Goal: Task Accomplishment & Management: Manage account settings

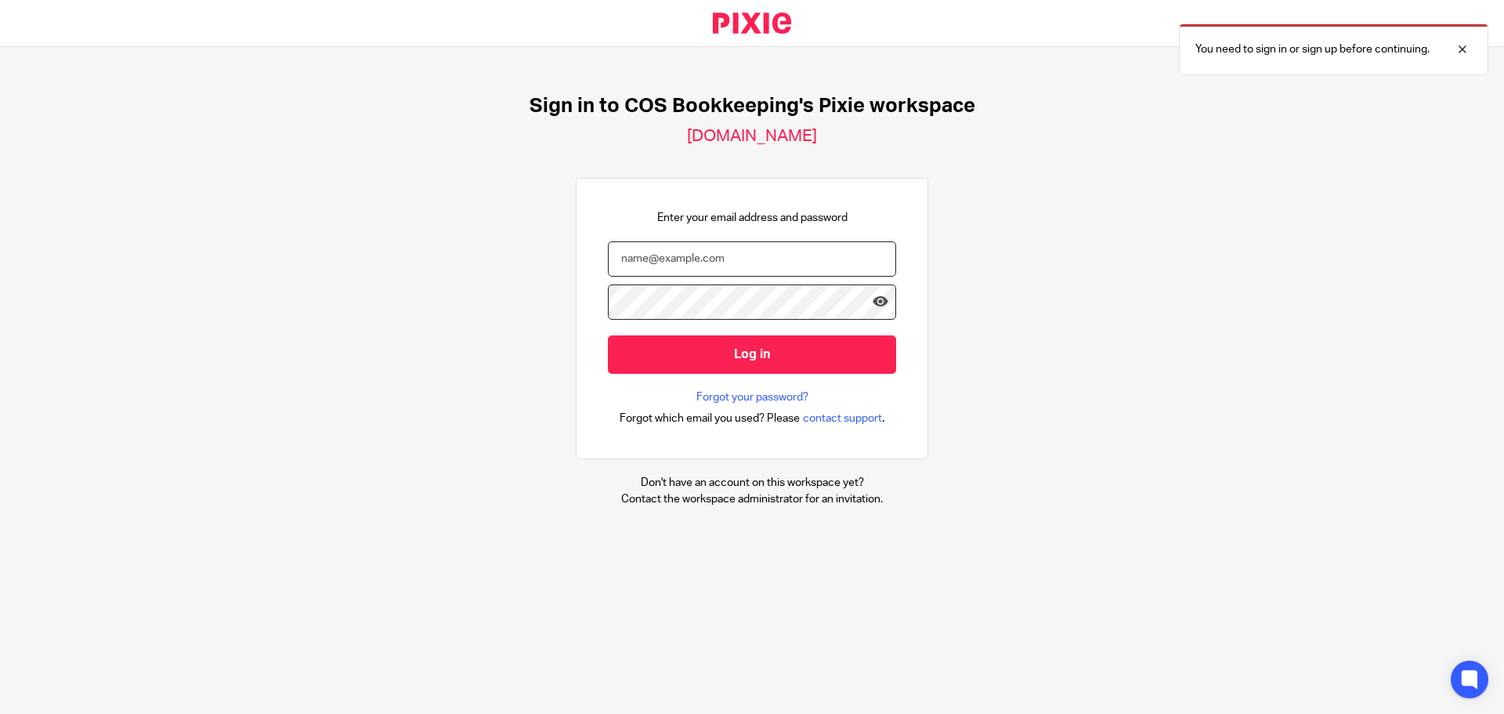
click at [616, 263] on input "email" at bounding box center [752, 258] width 288 height 35
type input "diane@cosbookkeeping.co.uk"
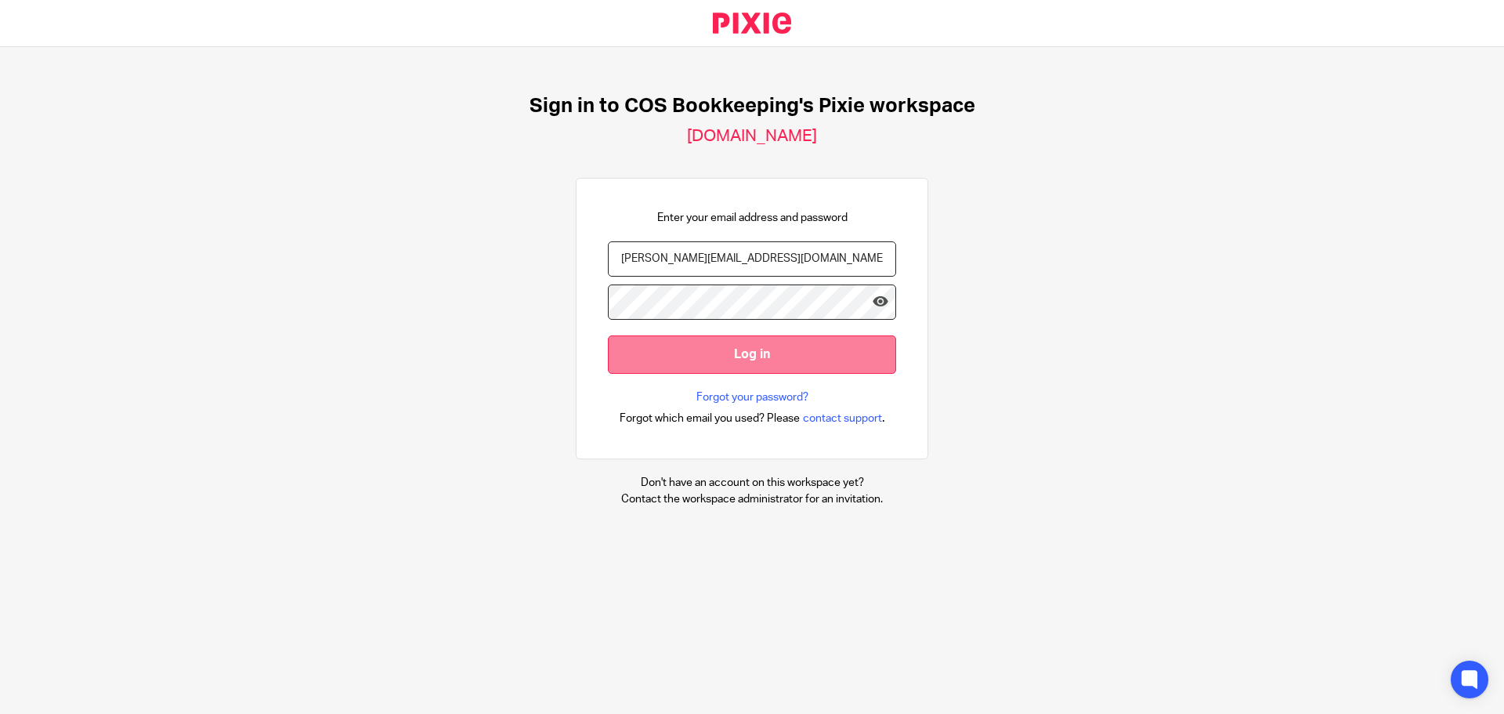
click at [690, 344] on input "Log in" at bounding box center [752, 354] width 288 height 38
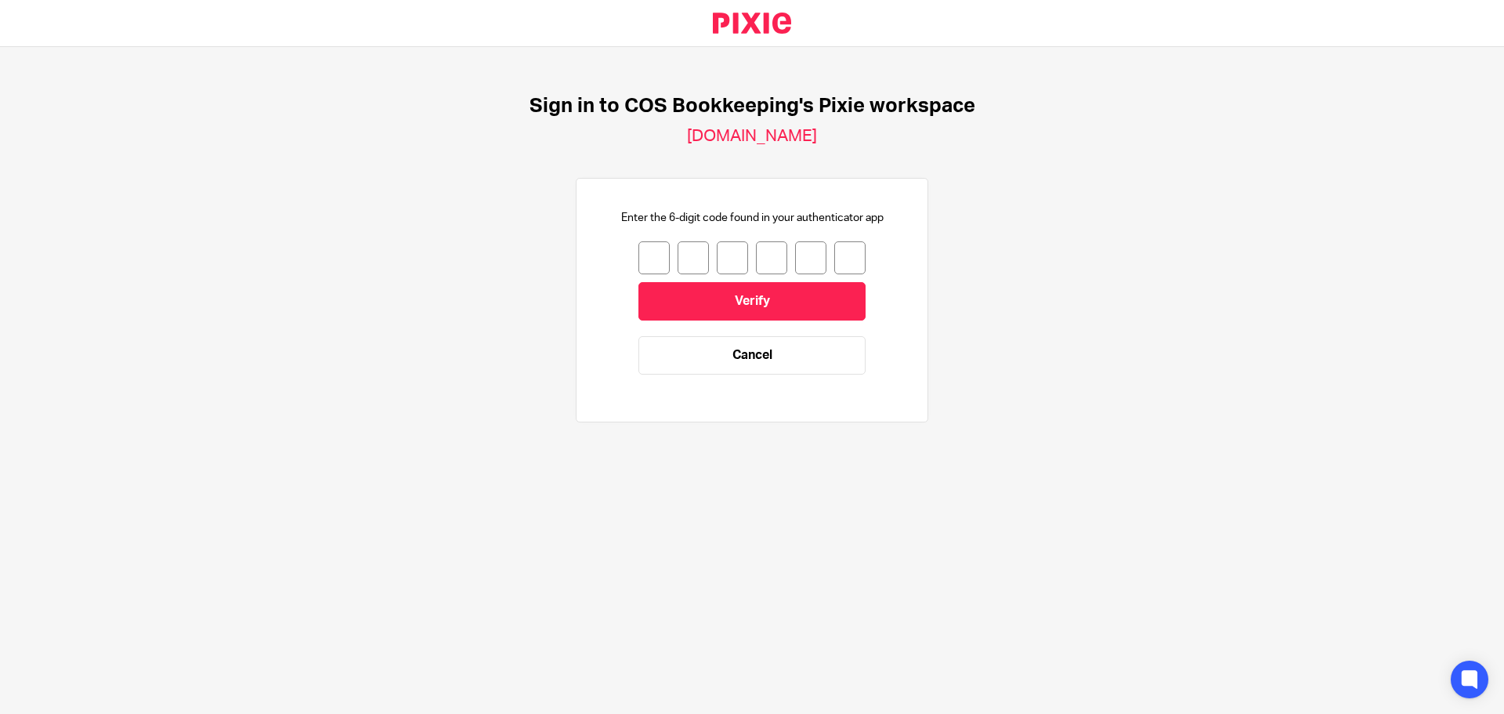
click at [649, 253] on input "number" at bounding box center [653, 257] width 31 height 33
type input "5"
type input "2"
type input "9"
type input "6"
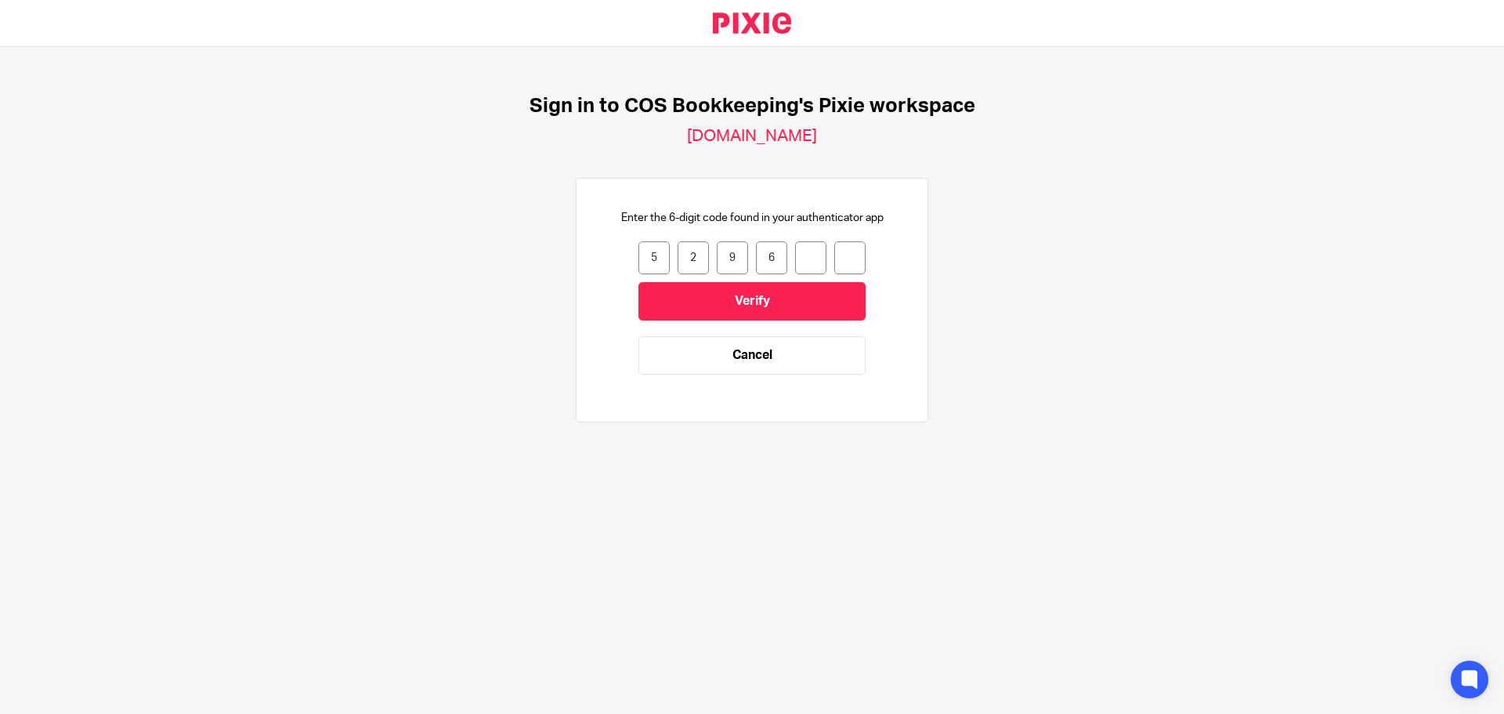
type input "8"
drag, startPoint x: 815, startPoint y: 270, endPoint x: 806, endPoint y: 262, distance: 12.8
click at [814, 268] on div "5 2 9 6 8" at bounding box center [751, 257] width 227 height 33
click at [804, 260] on input "8" at bounding box center [810, 257] width 31 height 33
click at [801, 258] on input "number" at bounding box center [810, 257] width 31 height 33
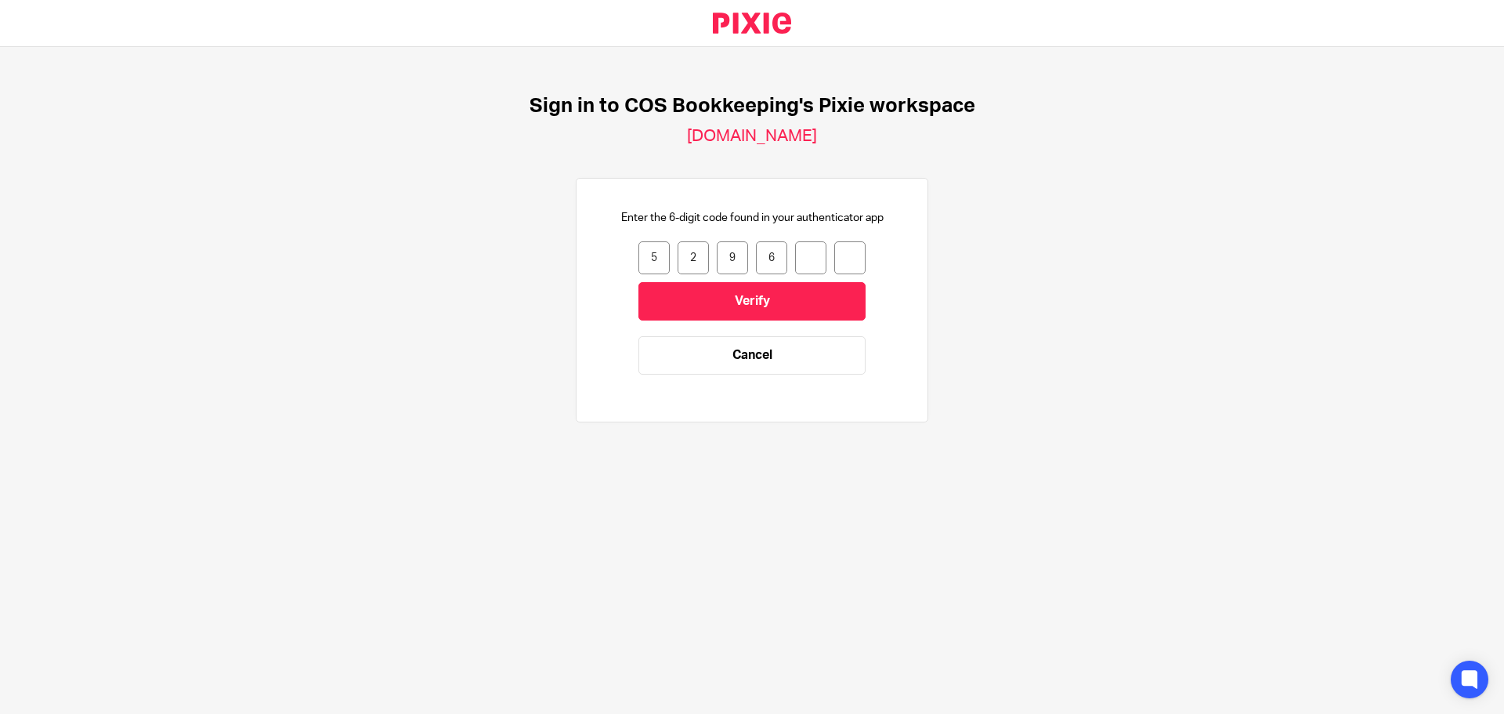
type input "2"
type input "4"
click at [784, 294] on input "Verify" at bounding box center [751, 301] width 227 height 38
click at [649, 261] on input "number" at bounding box center [653, 257] width 31 height 33
type input "7"
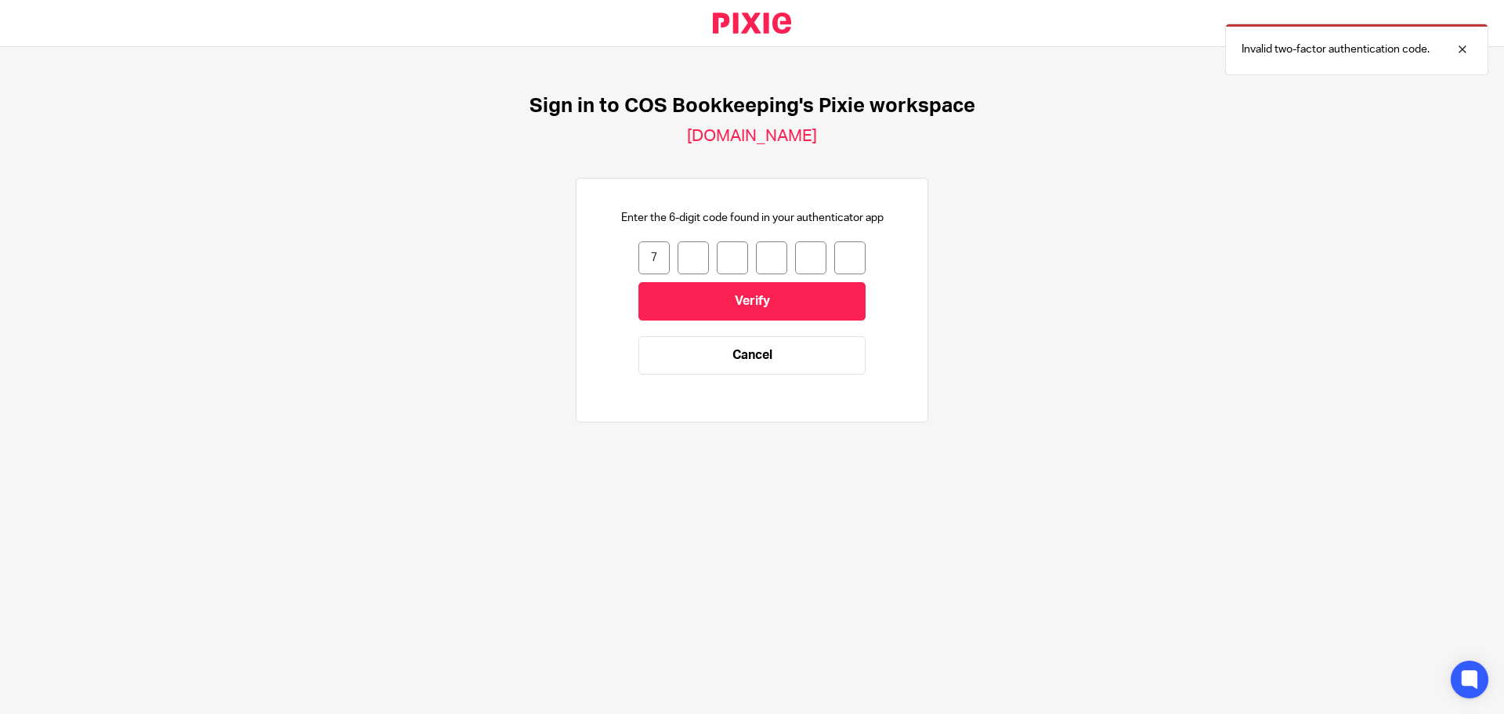
type input "2"
type input "5"
type input "6"
type input "2"
type input "4"
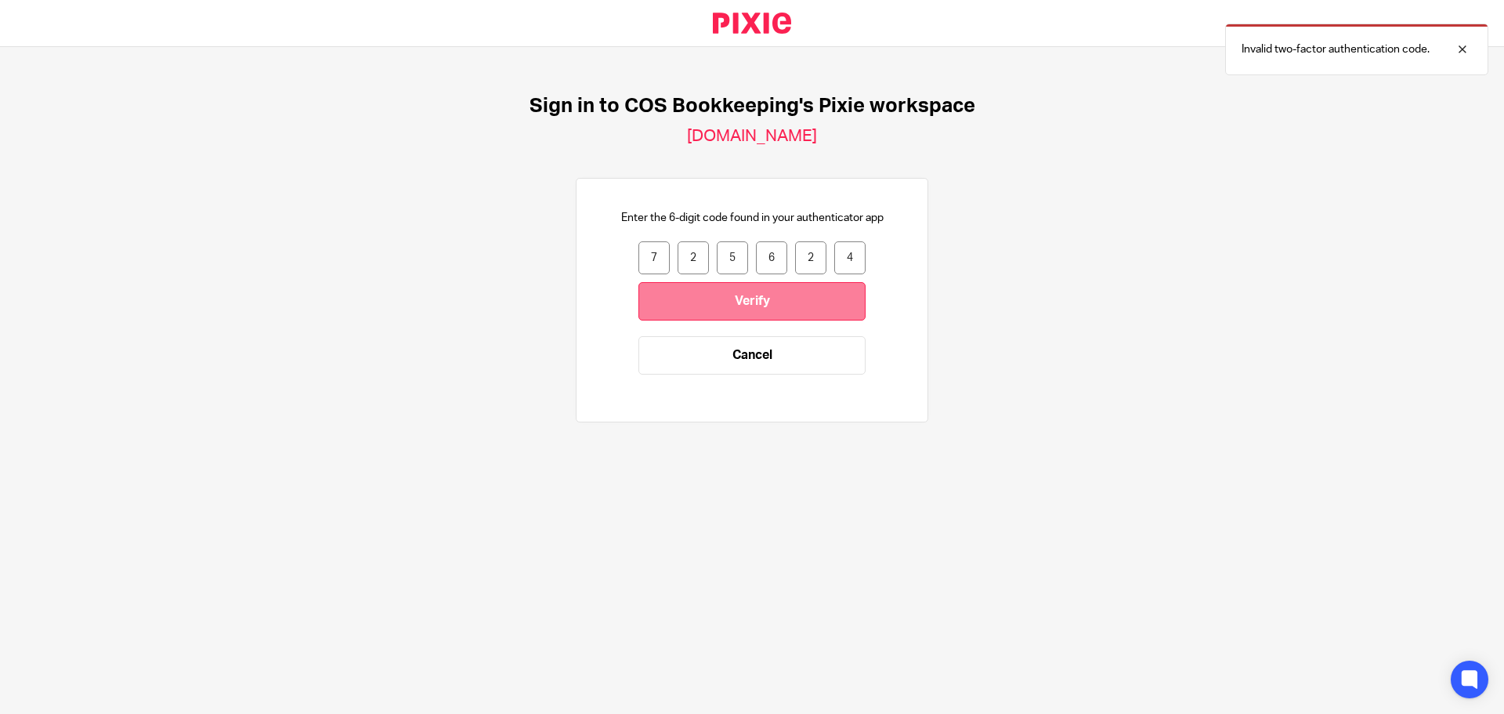
click at [710, 291] on input "Verify" at bounding box center [751, 301] width 227 height 38
